Goal: Information Seeking & Learning: Learn about a topic

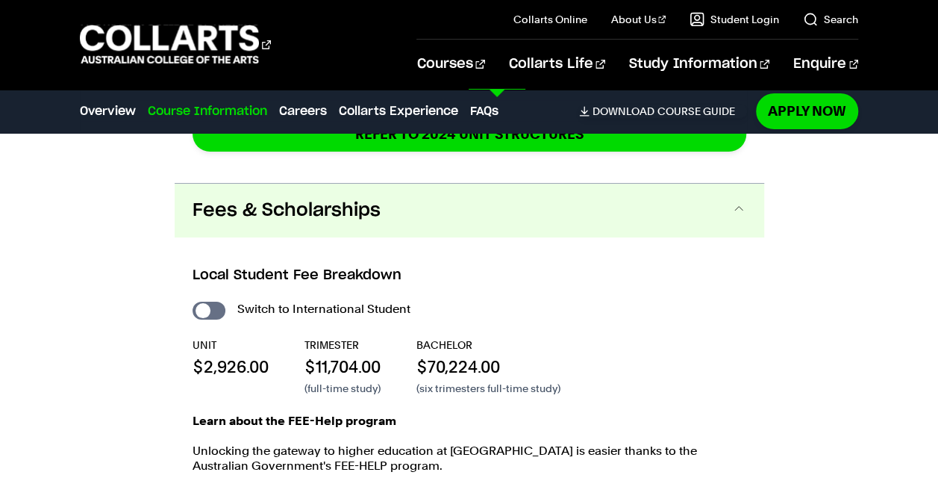
scroll to position [2580, 0]
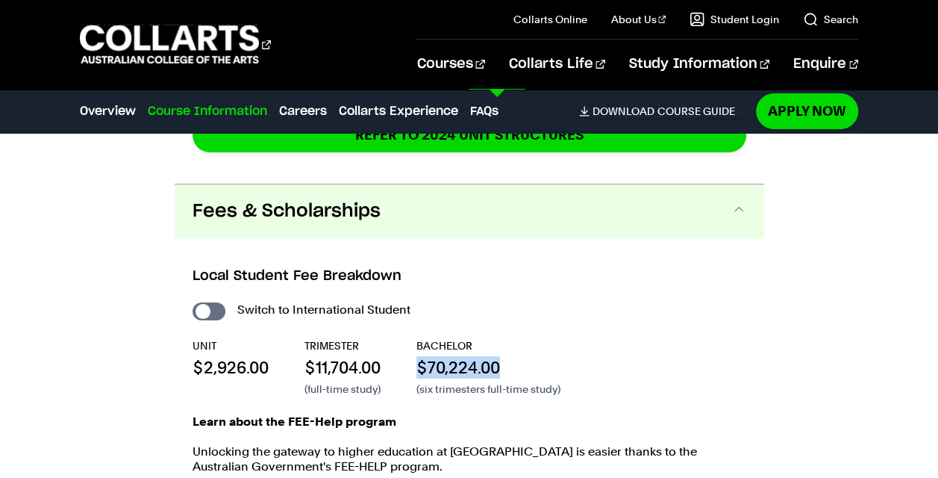
drag, startPoint x: 422, startPoint y: 343, endPoint x: 512, endPoint y: 340, distance: 89.6
click at [512, 356] on p "$70,224.00" at bounding box center [489, 367] width 144 height 22
drag, startPoint x: 512, startPoint y: 340, endPoint x: 539, endPoint y: 370, distance: 40.2
click at [539, 381] on p "(six trimesters full-time study)" at bounding box center [489, 388] width 144 height 15
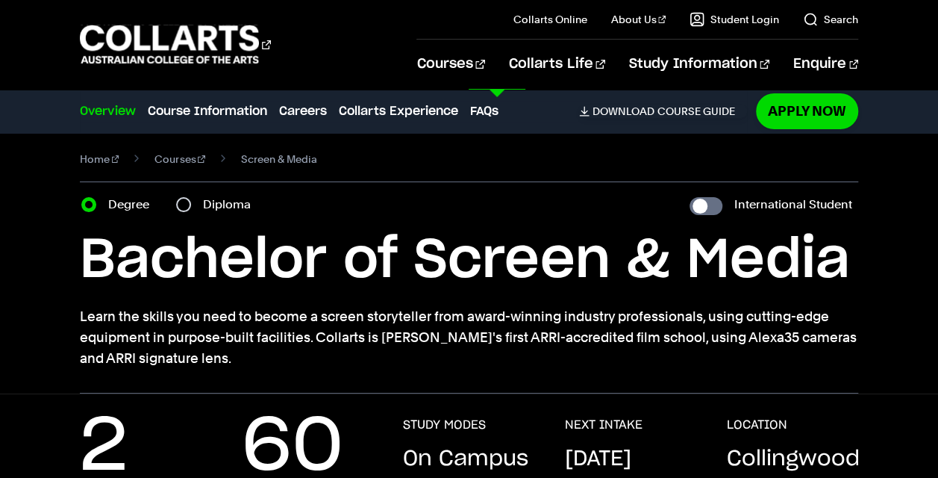
scroll to position [0, 0]
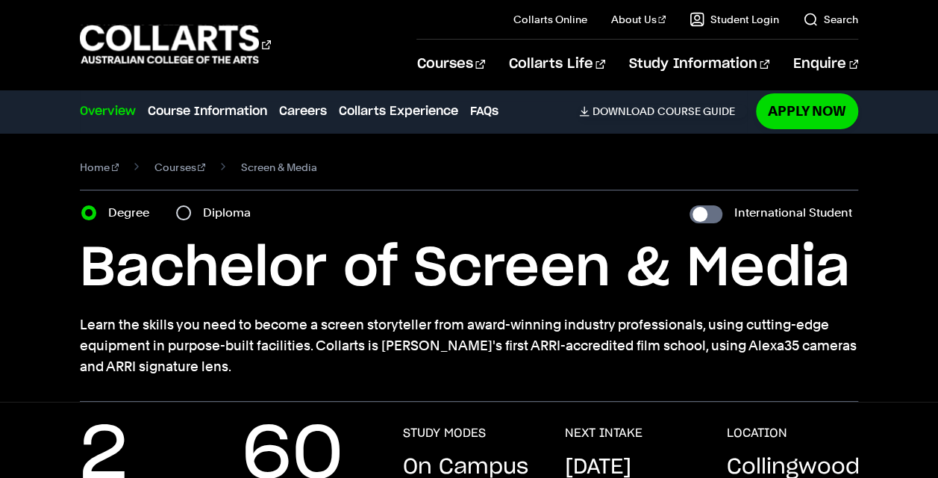
click at [193, 208] on div "Diploma" at bounding box center [218, 212] width 84 height 21
click at [187, 209] on input "Diploma" at bounding box center [183, 212] width 15 height 15
radio input "true"
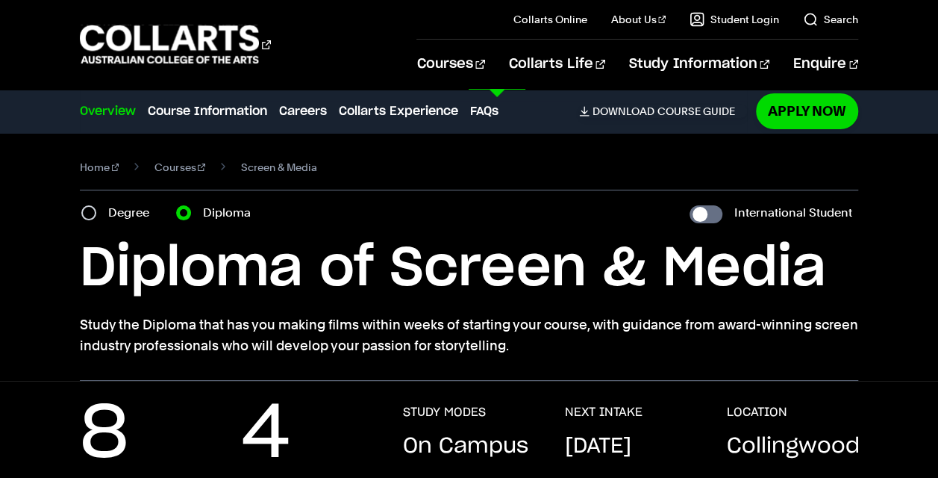
click at [100, 212] on div "Degree" at bounding box center [119, 212] width 77 height 21
click at [70, 217] on div "Home Courses Screen & Media Course variant Degree Diploma International Student…" at bounding box center [469, 257] width 938 height 248
click at [88, 214] on input "Degree" at bounding box center [88, 212] width 15 height 15
radio input "true"
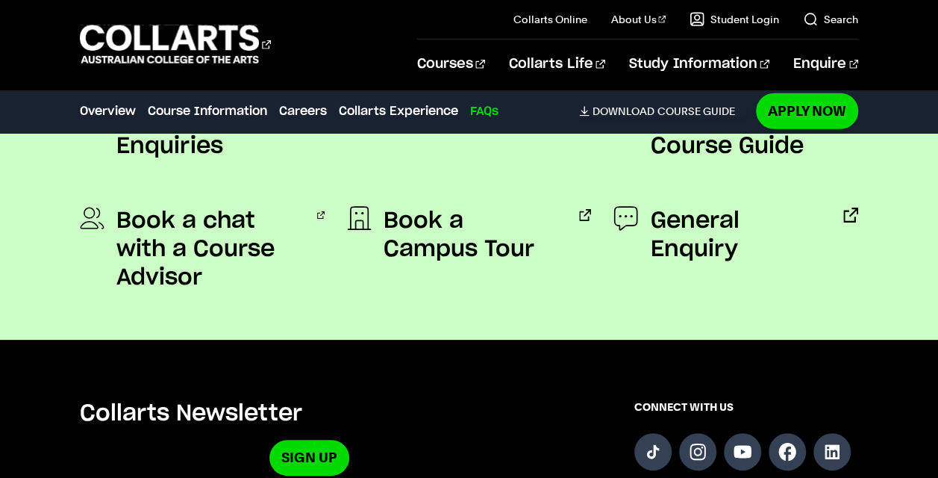
scroll to position [4770, 0]
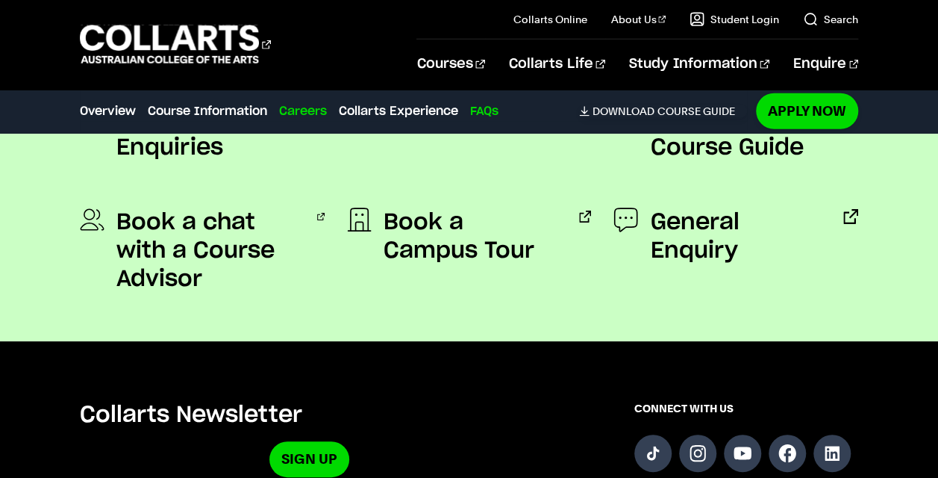
click at [316, 107] on link "Careers" at bounding box center [303, 111] width 48 height 18
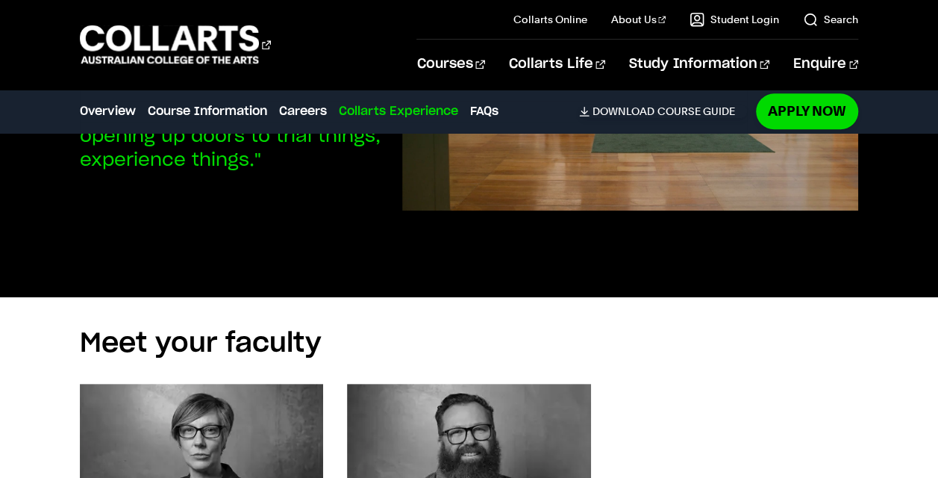
scroll to position [3376, 0]
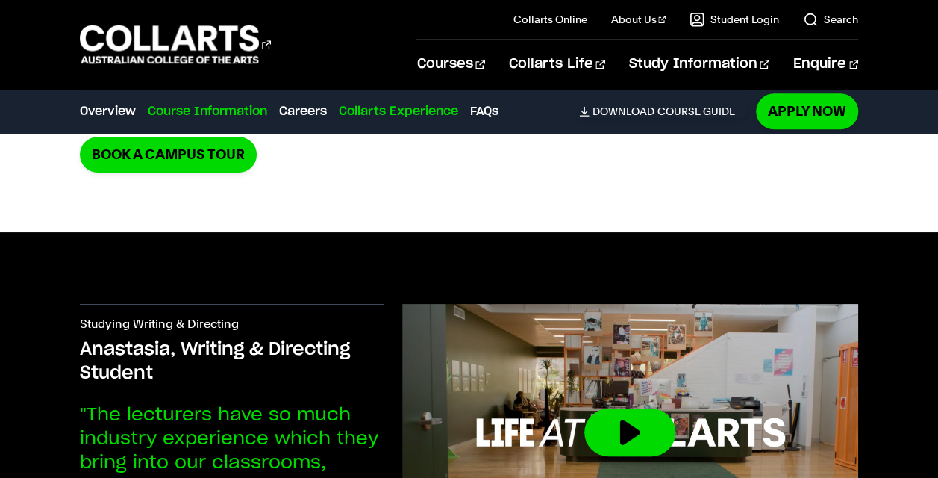
click at [203, 114] on link "Course Information" at bounding box center [207, 111] width 119 height 18
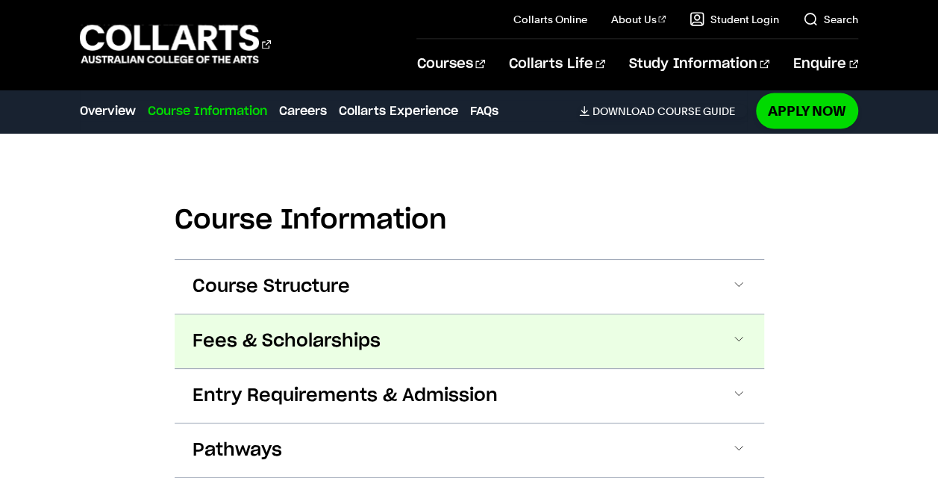
click at [305, 361] on button "Fees & Scholarships" at bounding box center [470, 341] width 590 height 54
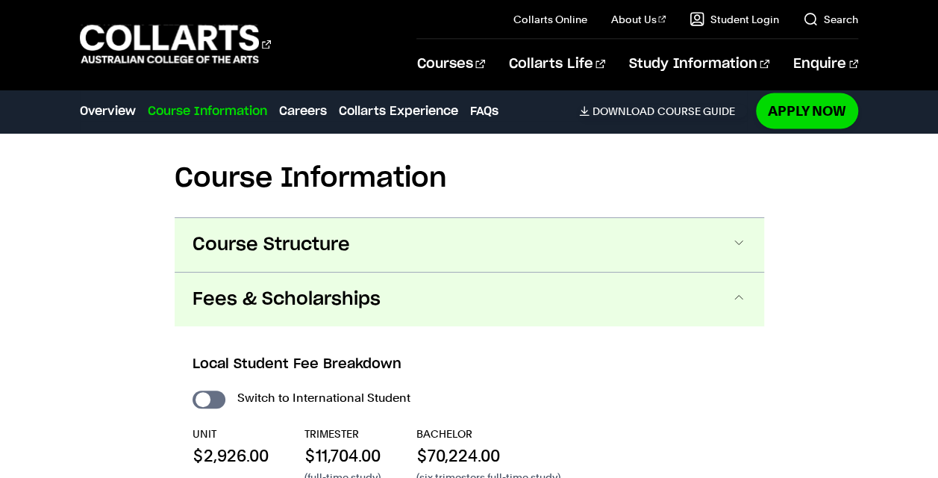
click at [336, 243] on span "Course Structure" at bounding box center [271, 245] width 157 height 24
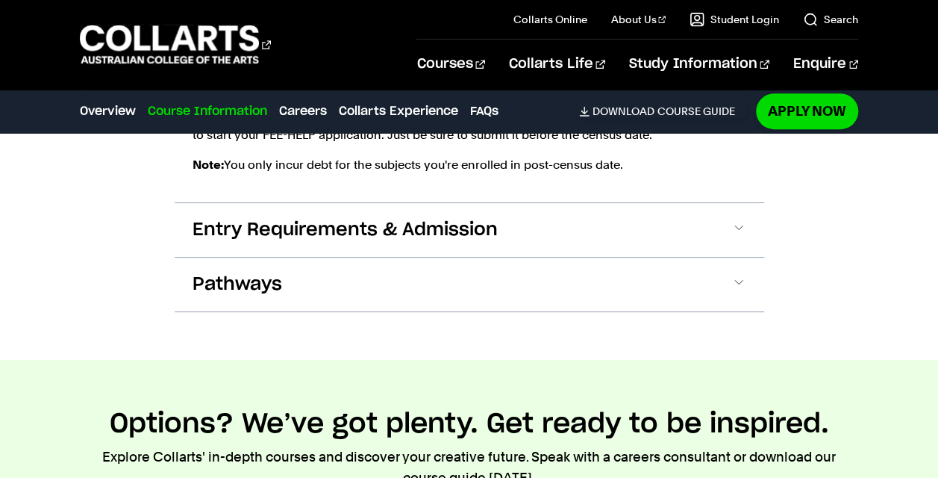
scroll to position [3217, 0]
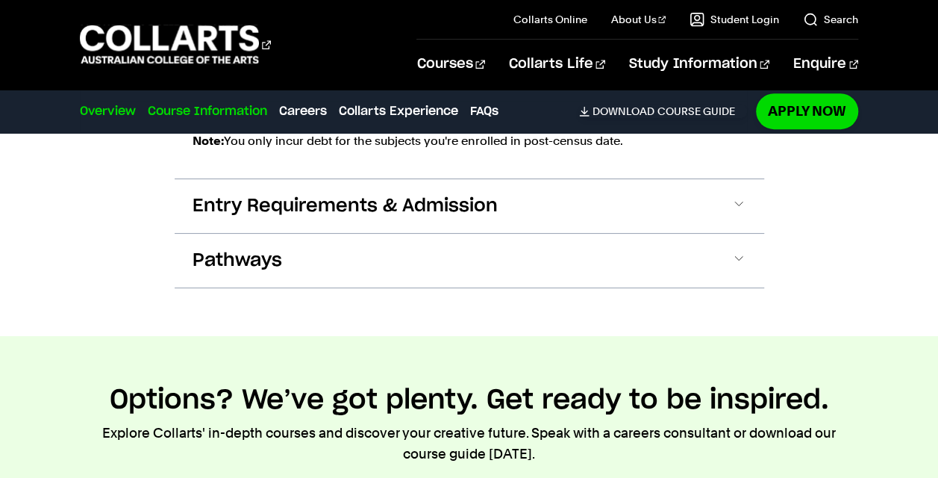
click at [105, 109] on link "Overview" at bounding box center [108, 111] width 56 height 18
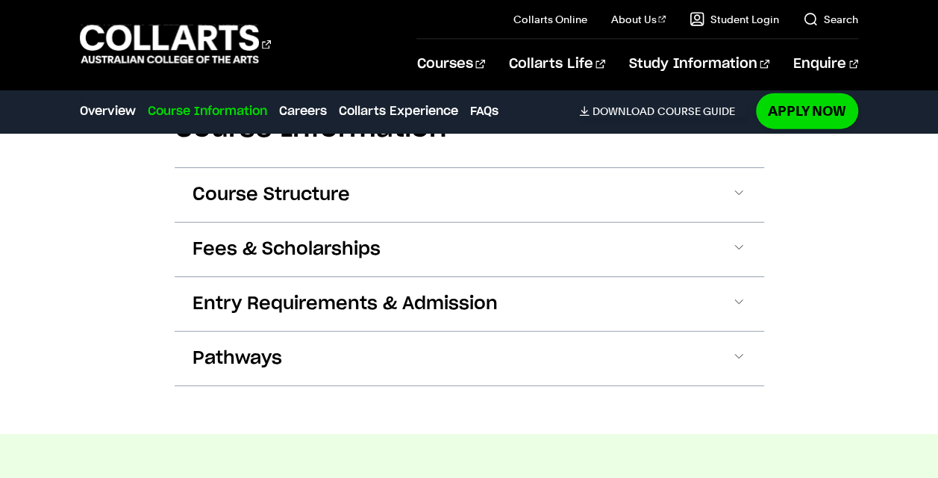
scroll to position [1685, 0]
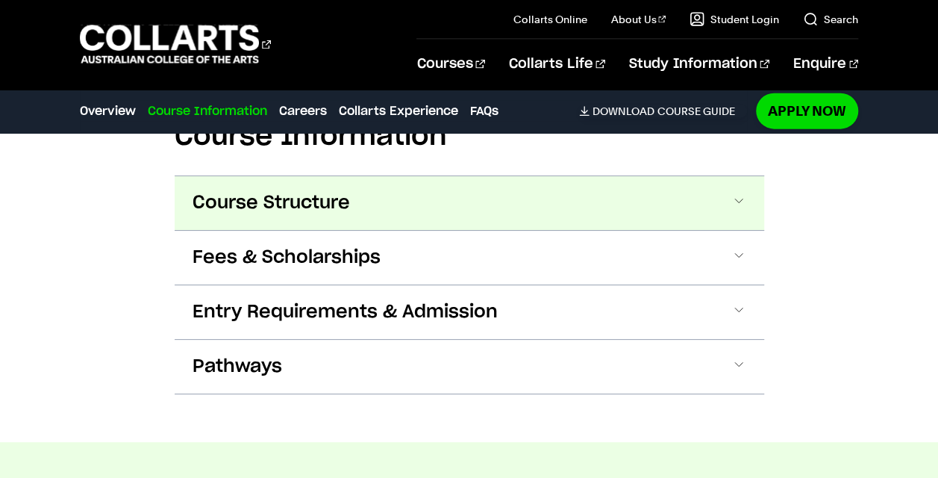
click at [412, 210] on button "Course Structure" at bounding box center [470, 203] width 590 height 54
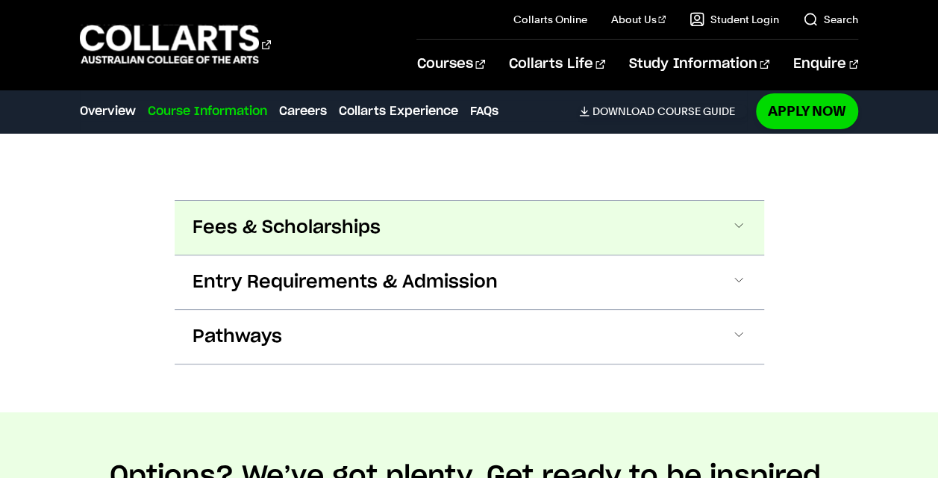
click at [391, 225] on button "Fees & Scholarships" at bounding box center [470, 228] width 590 height 54
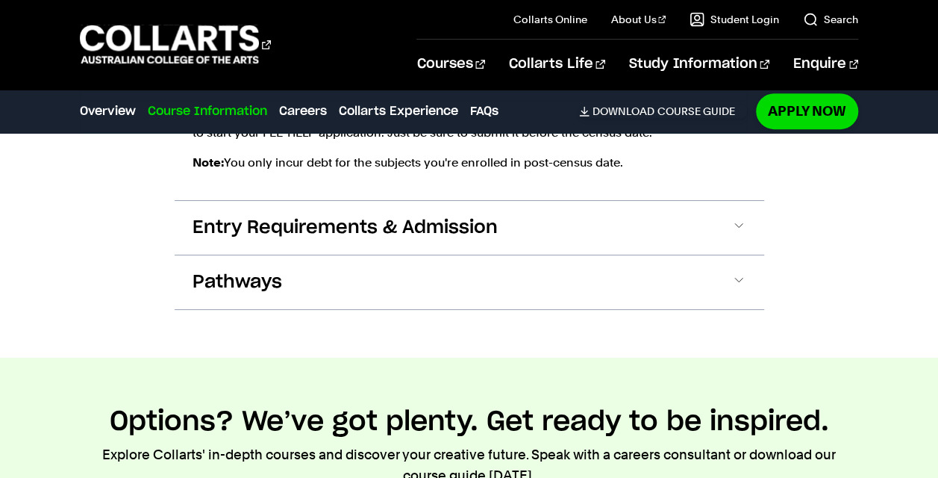
click at [391, 225] on span "Entry Requirements & Admission" at bounding box center [345, 228] width 305 height 24
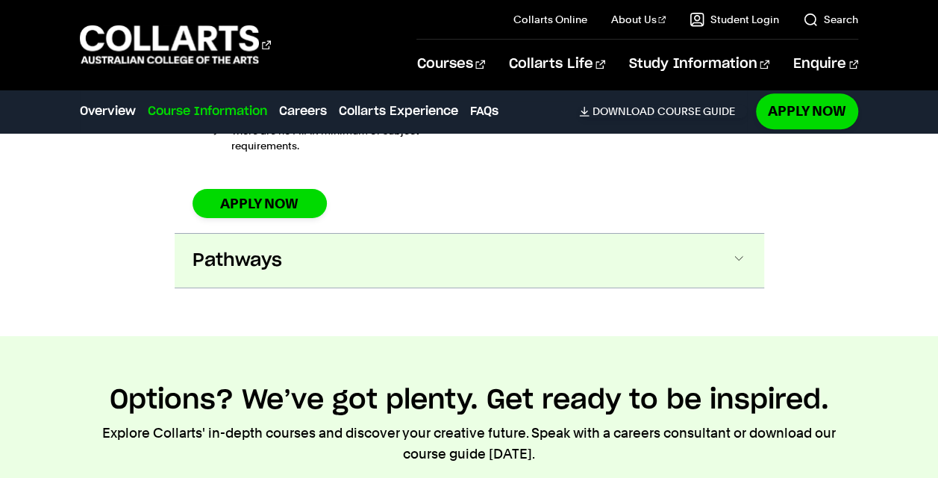
click at [357, 241] on button "Pathways" at bounding box center [470, 261] width 590 height 54
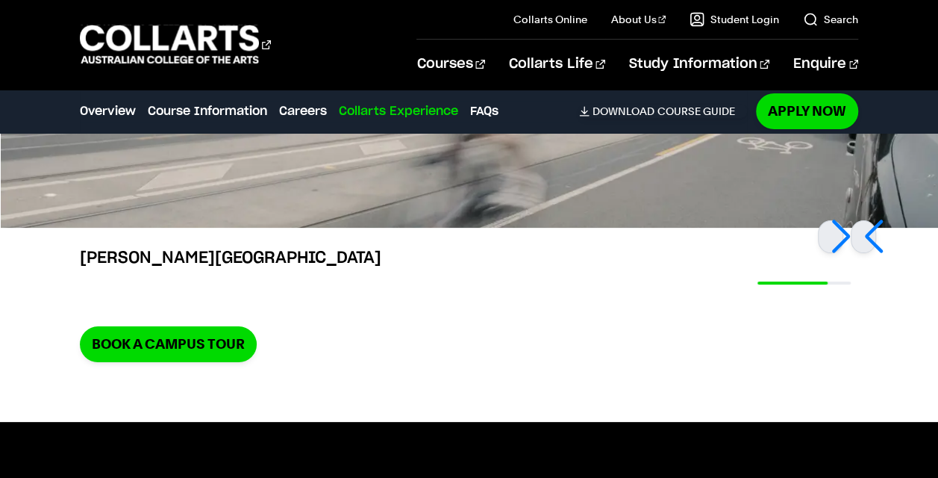
scroll to position [5650, 0]
